Goal: Information Seeking & Learning: Understand process/instructions

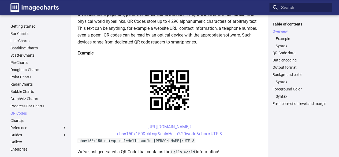
scroll to position [78, 0]
drag, startPoint x: 224, startPoint y: 82, endPoint x: 129, endPoint y: 73, distance: 95.0
click at [129, 123] on center "https://image-charts.com/chart? chs=150x150&cht=qr&chl=Hello%20world&choe=UTF-8" at bounding box center [169, 130] width 184 height 14
copy link "https://image-charts.com/chart? chs=150x150&cht=qr&chl=Hello%20world&choe=UTF-8"
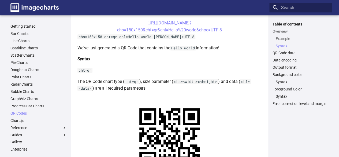
scroll to position [181, 0]
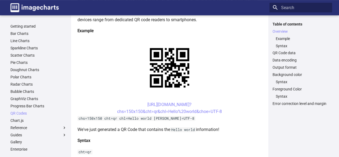
scroll to position [100, 0]
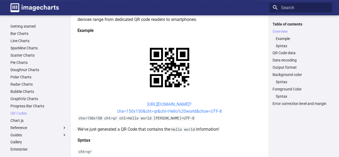
click at [184, 110] on link "https://image-charts.com/chart? chs=150x150&cht=qr&chl=Hello%20world&choe=UTF-8" at bounding box center [169, 108] width 105 height 12
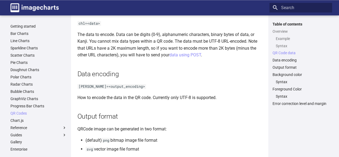
scroll to position [384, 0]
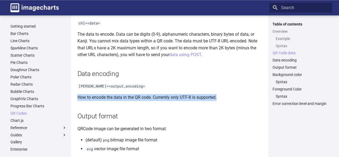
drag, startPoint x: 225, startPoint y: 104, endPoint x: 77, endPoint y: 100, distance: 148.3
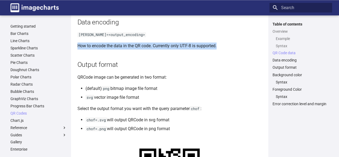
scroll to position [435, 0]
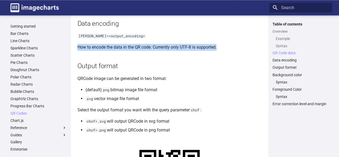
copy p "How to encode the data in the QR code. Currently only UTF-8 is supported."
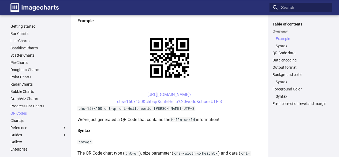
scroll to position [110, 0]
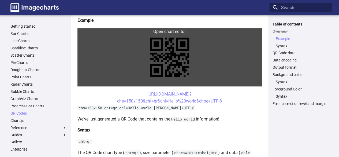
drag, startPoint x: 0, startPoint y: 0, endPoint x: 150, endPoint y: 58, distance: 160.6
click at [150, 58] on link at bounding box center [169, 57] width 184 height 58
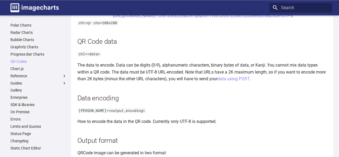
scroll to position [414, 0]
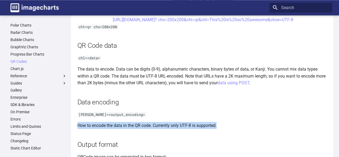
drag, startPoint x: 75, startPoint y: 126, endPoint x: 220, endPoint y: 121, distance: 145.1
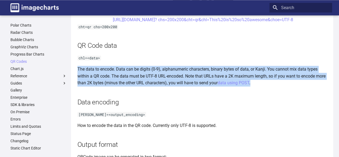
drag, startPoint x: 75, startPoint y: 68, endPoint x: 253, endPoint y: 82, distance: 178.6
copy p "The data to encode. Data can be digits (0-9), alphanumeric characters, binary b…"
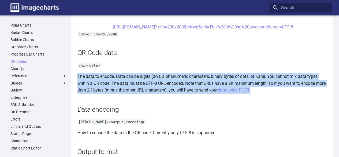
scroll to position [407, 0]
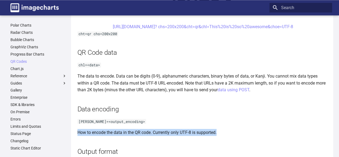
drag, startPoint x: 220, startPoint y: 129, endPoint x: 76, endPoint y: 134, distance: 144.6
copy p "How to encode the data in the QR code. Currently only UTF-8 is supported."
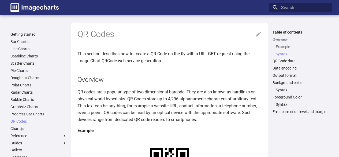
scroll to position [302, 0]
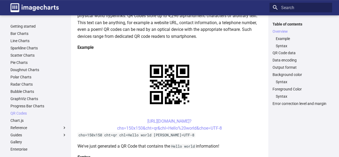
scroll to position [83, 0]
